Goal: Transaction & Acquisition: Purchase product/service

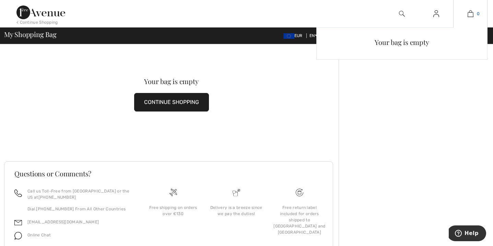
click at [471, 12] on img at bounding box center [470, 14] width 6 height 8
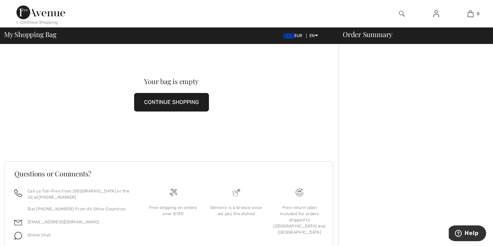
click at [170, 100] on button "CONTINUE SHOPPING" at bounding box center [171, 102] width 75 height 19
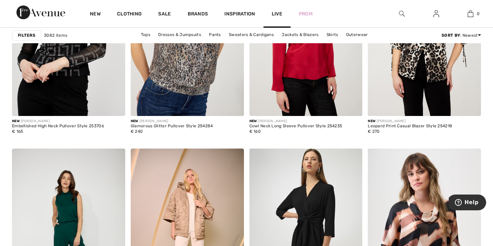
scroll to position [2142, 0]
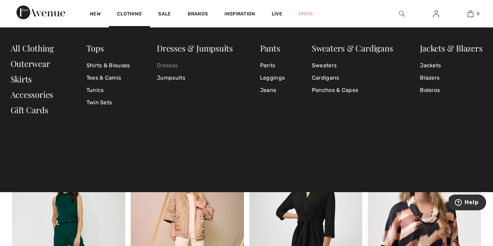
click at [162, 62] on link "Dresses" at bounding box center [195, 65] width 76 height 12
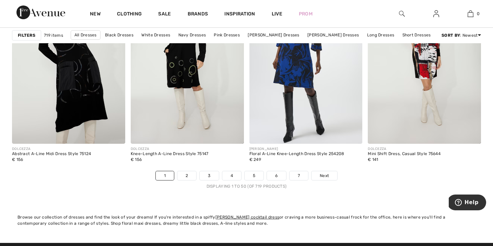
scroll to position [3007, 0]
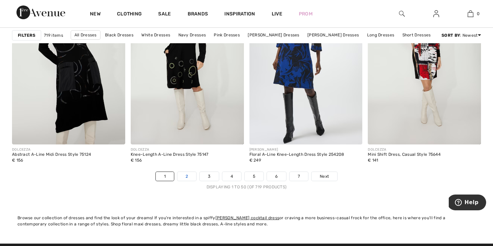
click at [187, 176] on link "2" at bounding box center [186, 176] width 19 height 9
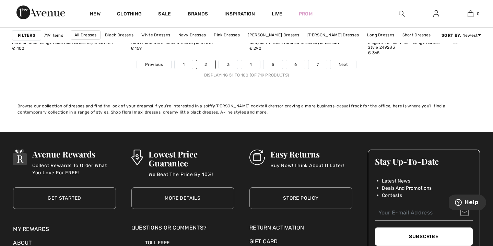
scroll to position [3121, 0]
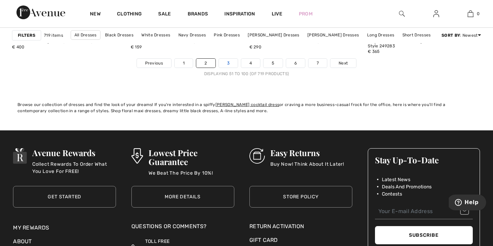
click at [227, 62] on link "3" at bounding box center [228, 63] width 19 height 9
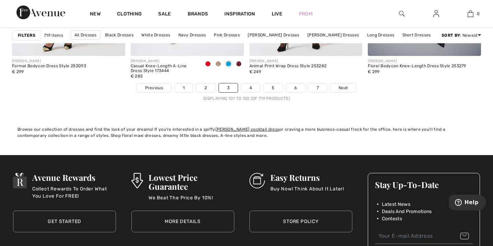
scroll to position [3097, 0]
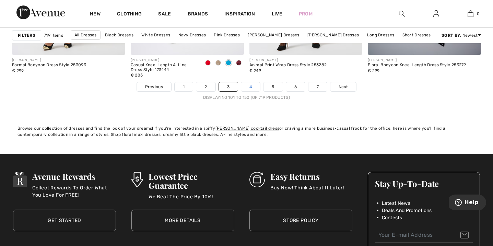
click at [251, 85] on link "4" at bounding box center [250, 86] width 19 height 9
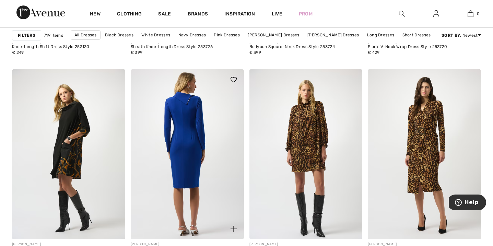
scroll to position [642, 0]
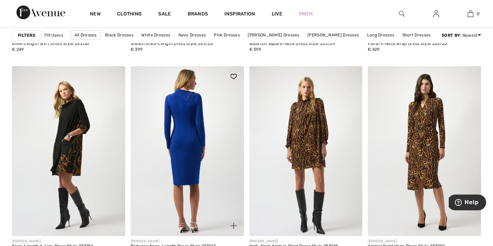
click at [200, 138] on img at bounding box center [187, 151] width 113 height 170
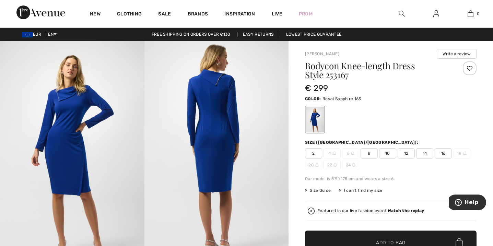
click at [407, 152] on span "12" at bounding box center [405, 153] width 17 height 10
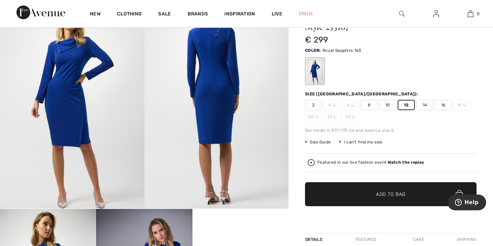
scroll to position [50, 0]
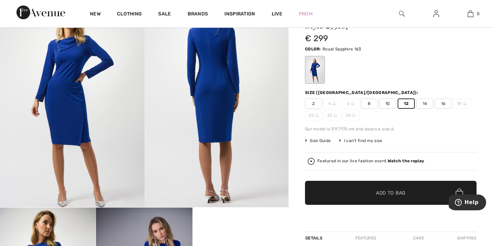
click at [394, 192] on span "Add to Bag" at bounding box center [390, 192] width 29 height 7
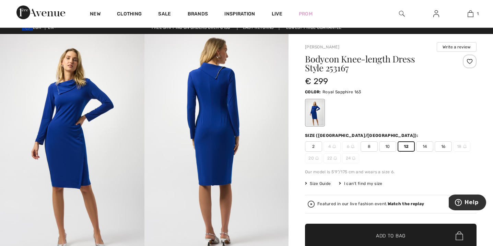
scroll to position [7, 0]
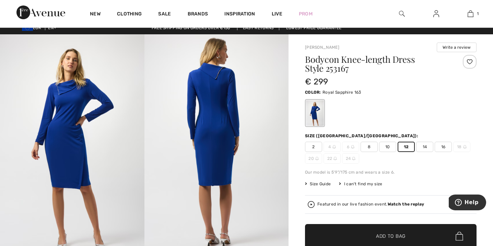
click at [425, 146] on span "14" at bounding box center [424, 147] width 17 height 10
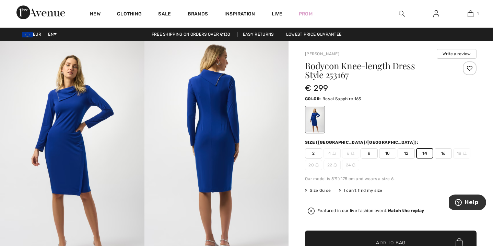
scroll to position [0, 0]
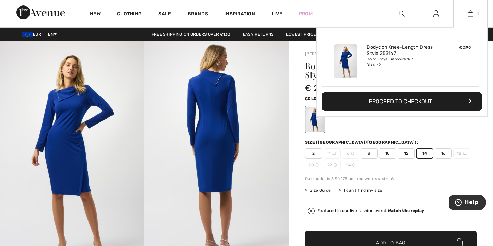
click at [468, 14] on img at bounding box center [470, 14] width 6 height 8
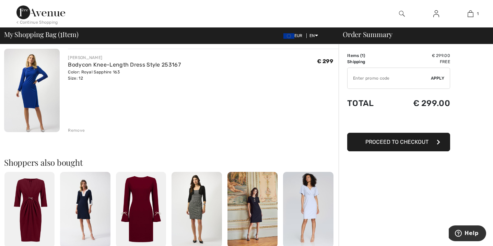
scroll to position [51, 0]
